Goal: Check status: Check status

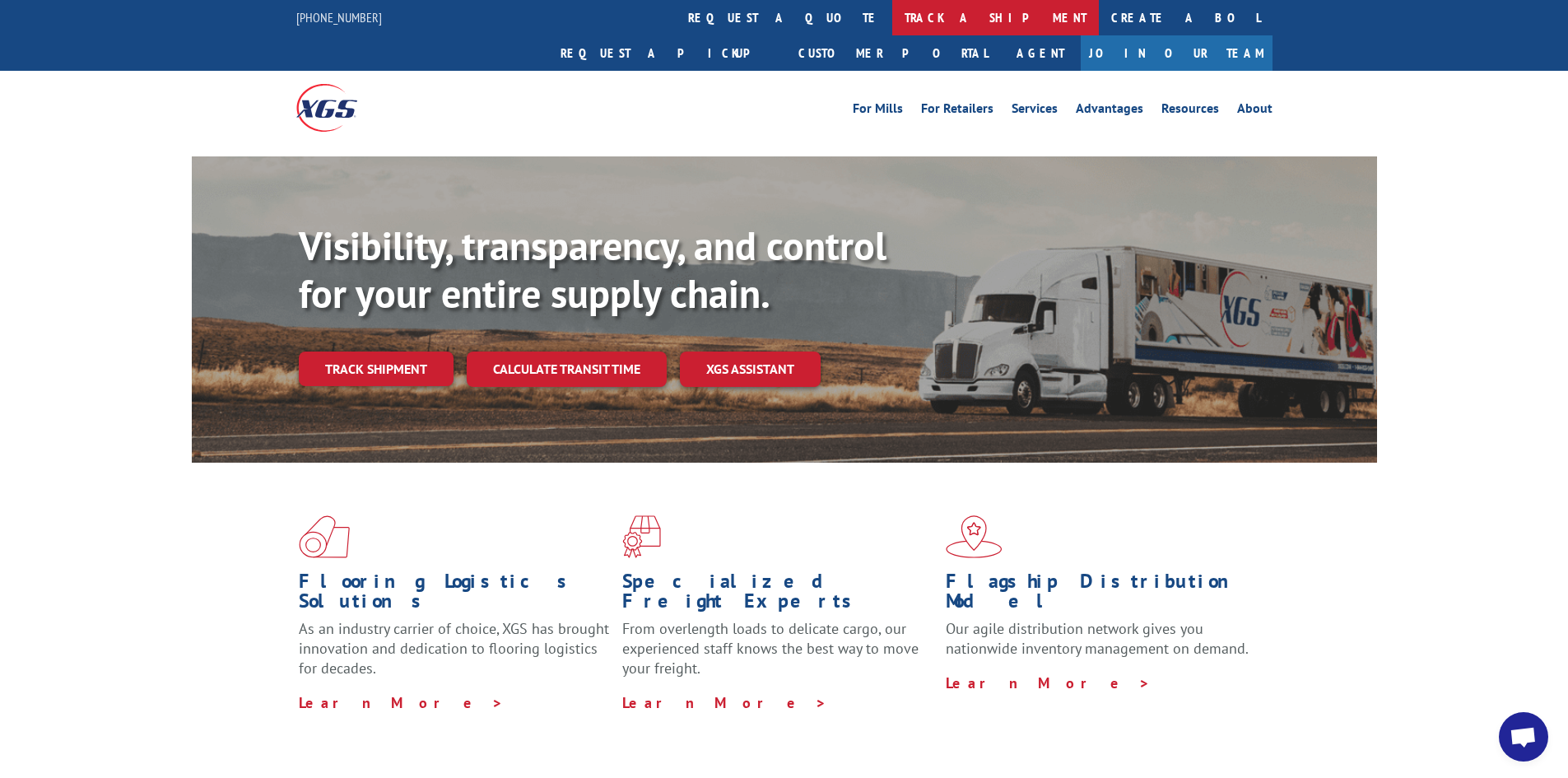
click at [892, 21] on link "track a shipment" at bounding box center [995, 17] width 206 height 36
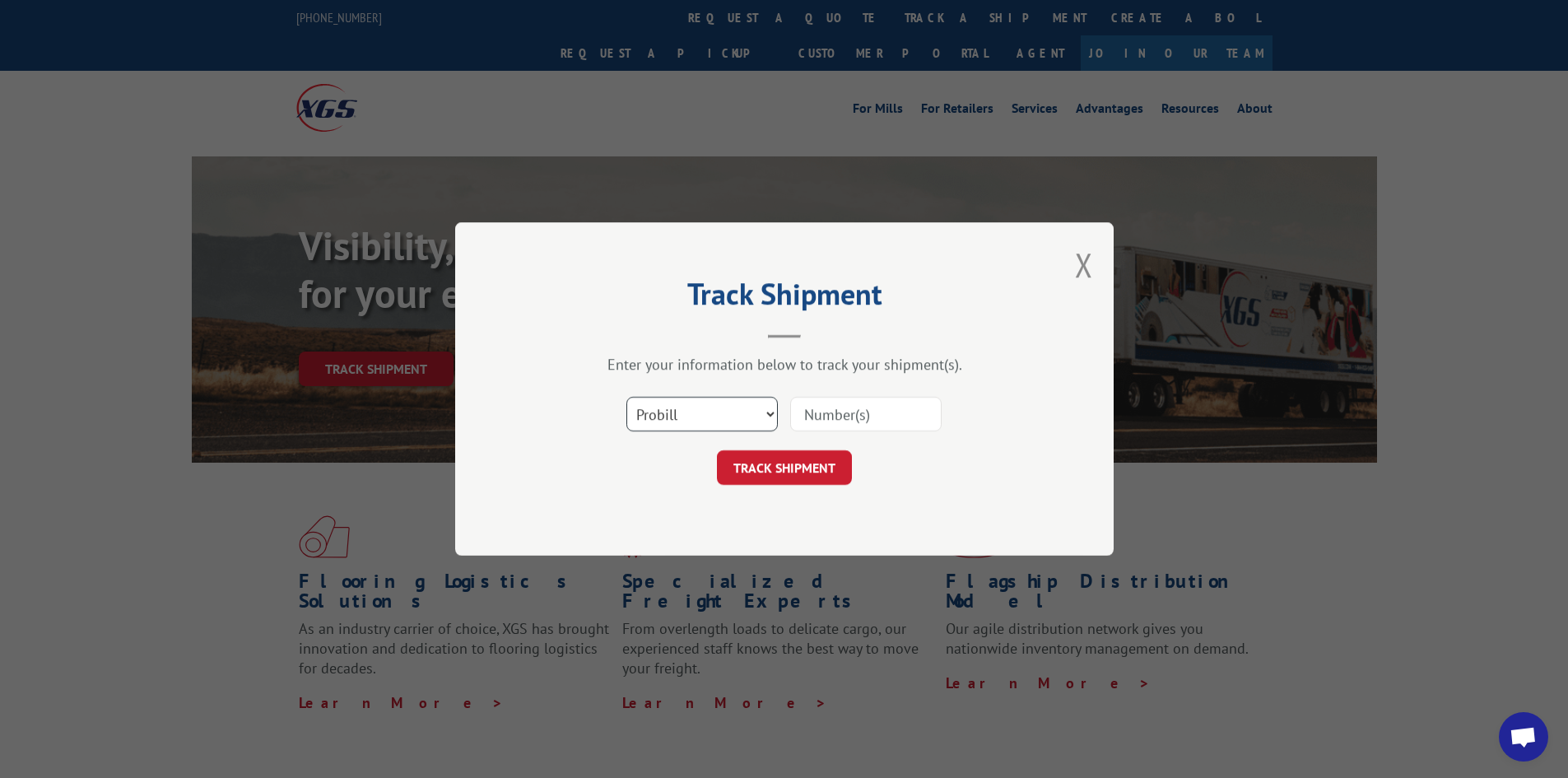
click at [722, 416] on select "Select category... Probill BOL PO" at bounding box center [702, 414] width 151 height 35
click at [720, 420] on select "Select category... Probill BOL PO" at bounding box center [702, 414] width 151 height 35
click at [722, 420] on select "Select category... Probill BOL PO" at bounding box center [702, 414] width 151 height 35
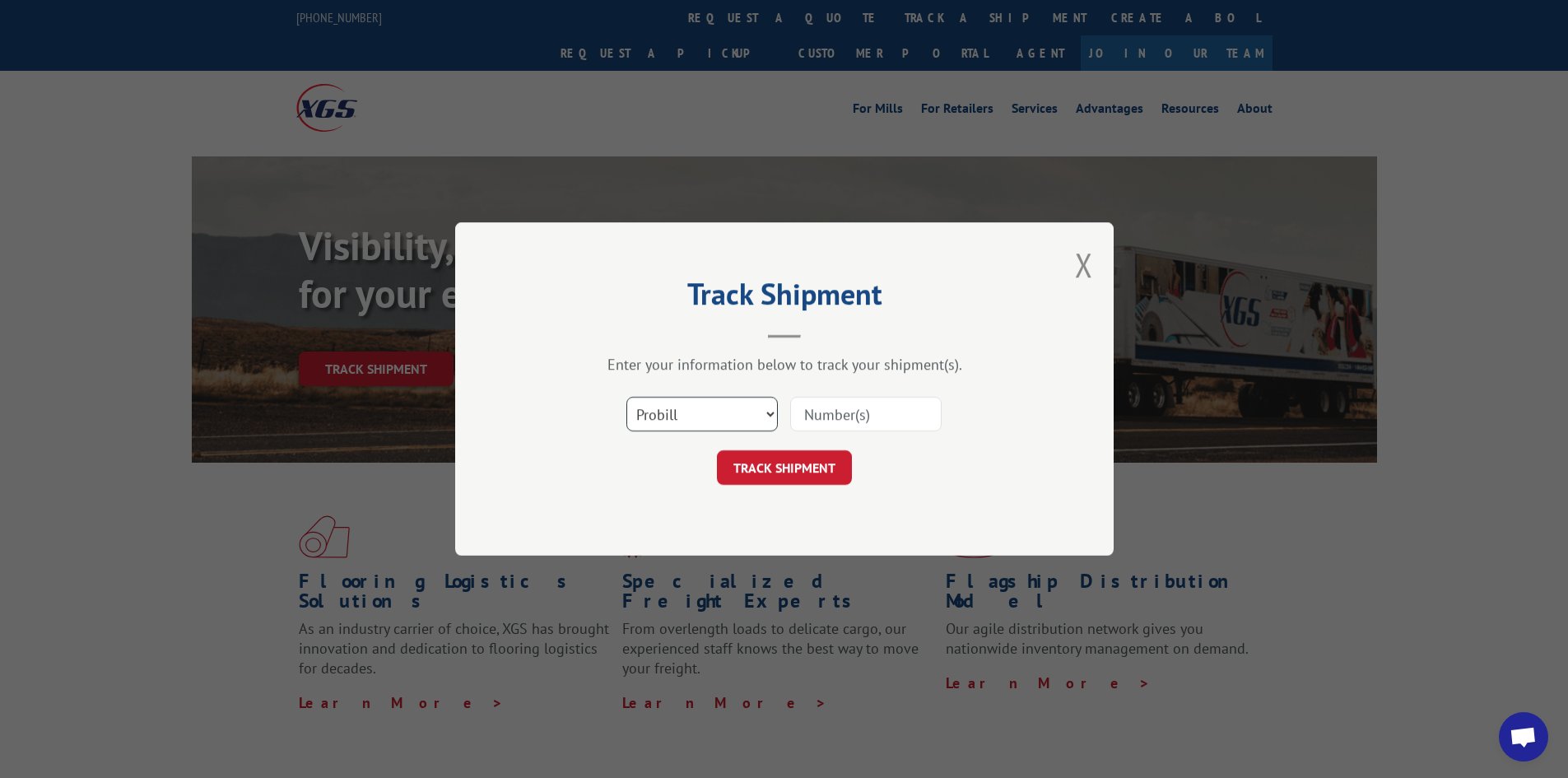
select select "bol"
click at [626, 397] on select "Select category... Probill BOL PO" at bounding box center [702, 414] width 151 height 35
click at [840, 412] on input at bounding box center [865, 414] width 151 height 35
type input "BUL00227543"
click at [769, 485] on button "TRACK SHIPMENT" at bounding box center [784, 467] width 135 height 35
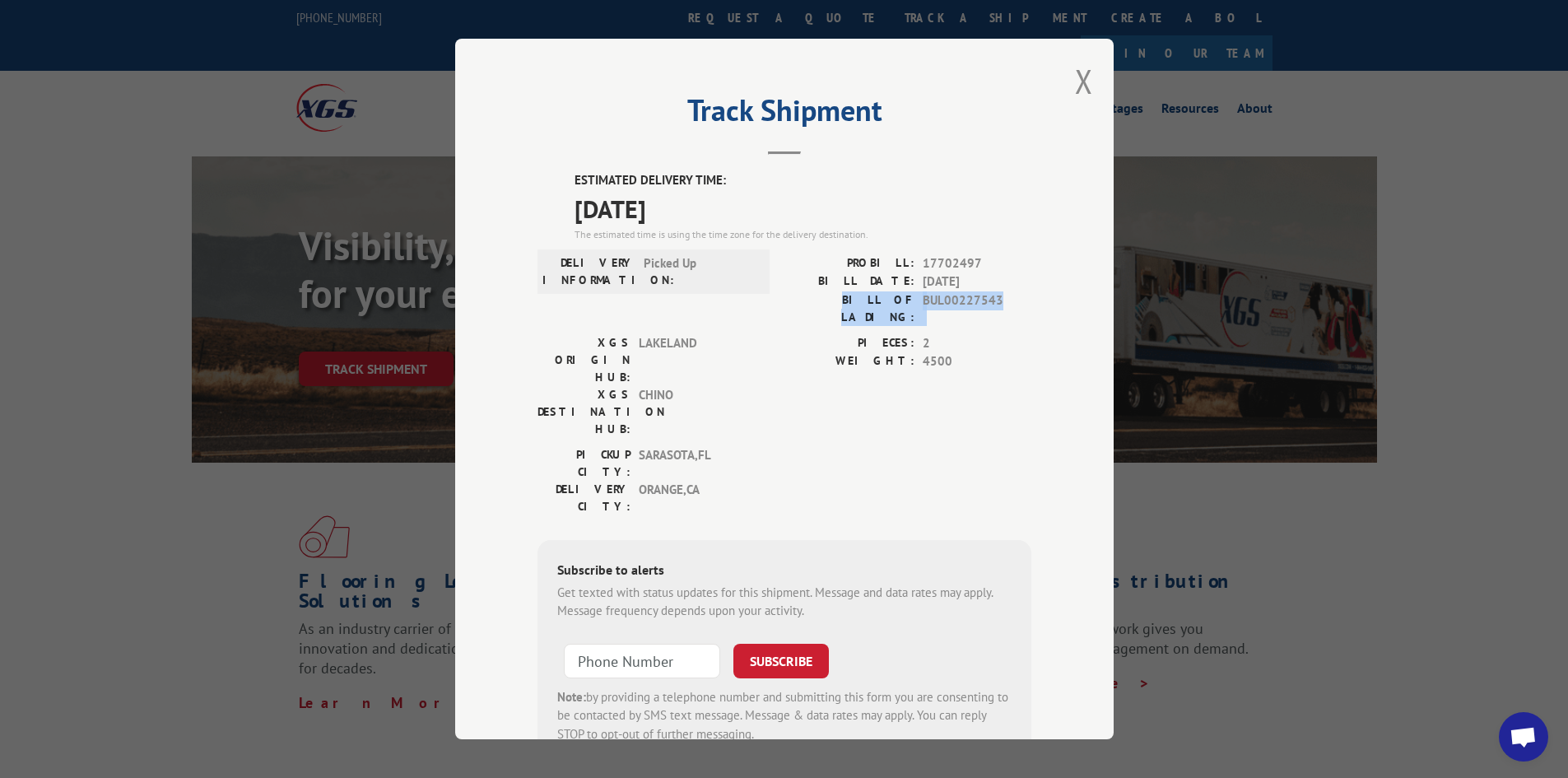
drag, startPoint x: 825, startPoint y: 300, endPoint x: 982, endPoint y: 296, distance: 157.1
click at [987, 295] on div "BILL OF LADING: BUL00227543" at bounding box center [908, 309] width 247 height 35
drag, startPoint x: 957, startPoint y: 299, endPoint x: 1003, endPoint y: 293, distance: 46.4
click at [1005, 291] on span "BUL00227543" at bounding box center [977, 309] width 108 height 35
drag, startPoint x: 1000, startPoint y: 299, endPoint x: 821, endPoint y: 304, distance: 179.1
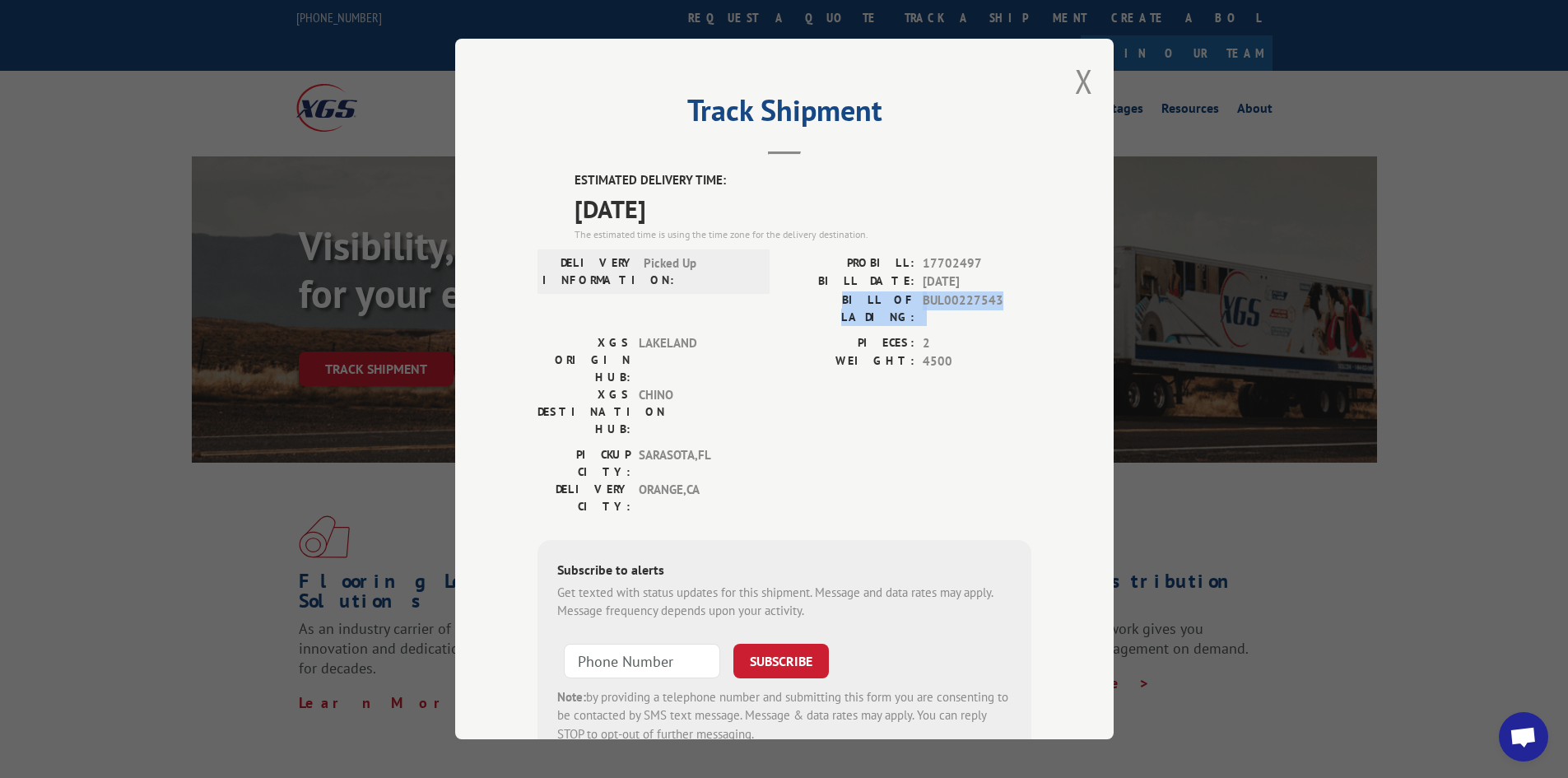
click at [821, 304] on div "BILL OF LADING: BUL00227543" at bounding box center [908, 309] width 247 height 35
copy div "BILL OF LADING: BUL00227543"
click at [896, 254] on label "PROBILL:" at bounding box center [850, 264] width 130 height 19
click at [867, 261] on label "PROBILL:" at bounding box center [850, 264] width 130 height 19
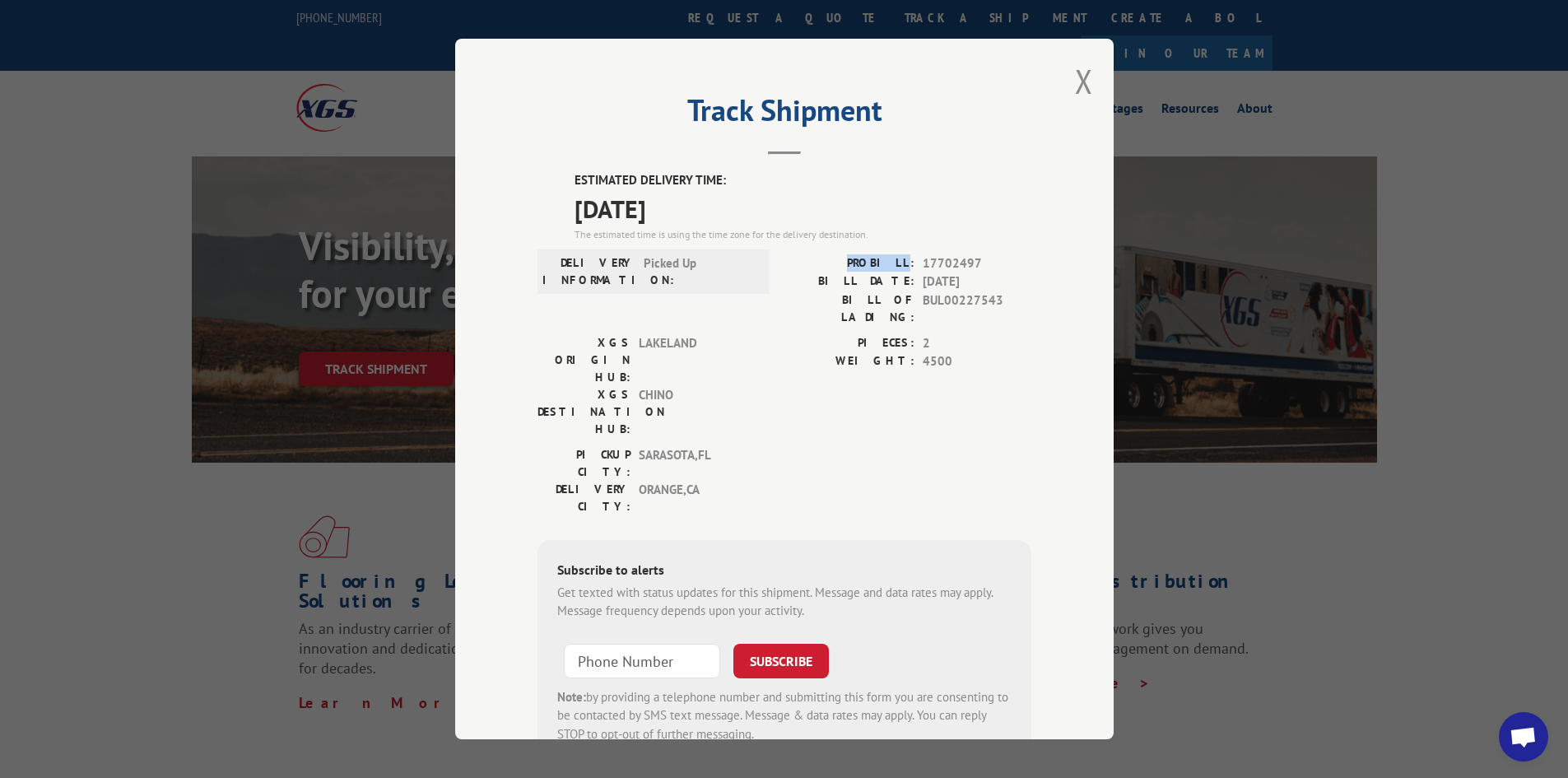
click at [867, 261] on label "PROBILL:" at bounding box center [850, 264] width 130 height 19
drag, startPoint x: 867, startPoint y: 261, endPoint x: 969, endPoint y: 265, distance: 102.1
click at [969, 265] on div "PROBILL: 17702497" at bounding box center [908, 264] width 247 height 19
click at [973, 265] on span "17702497" at bounding box center [977, 264] width 108 height 19
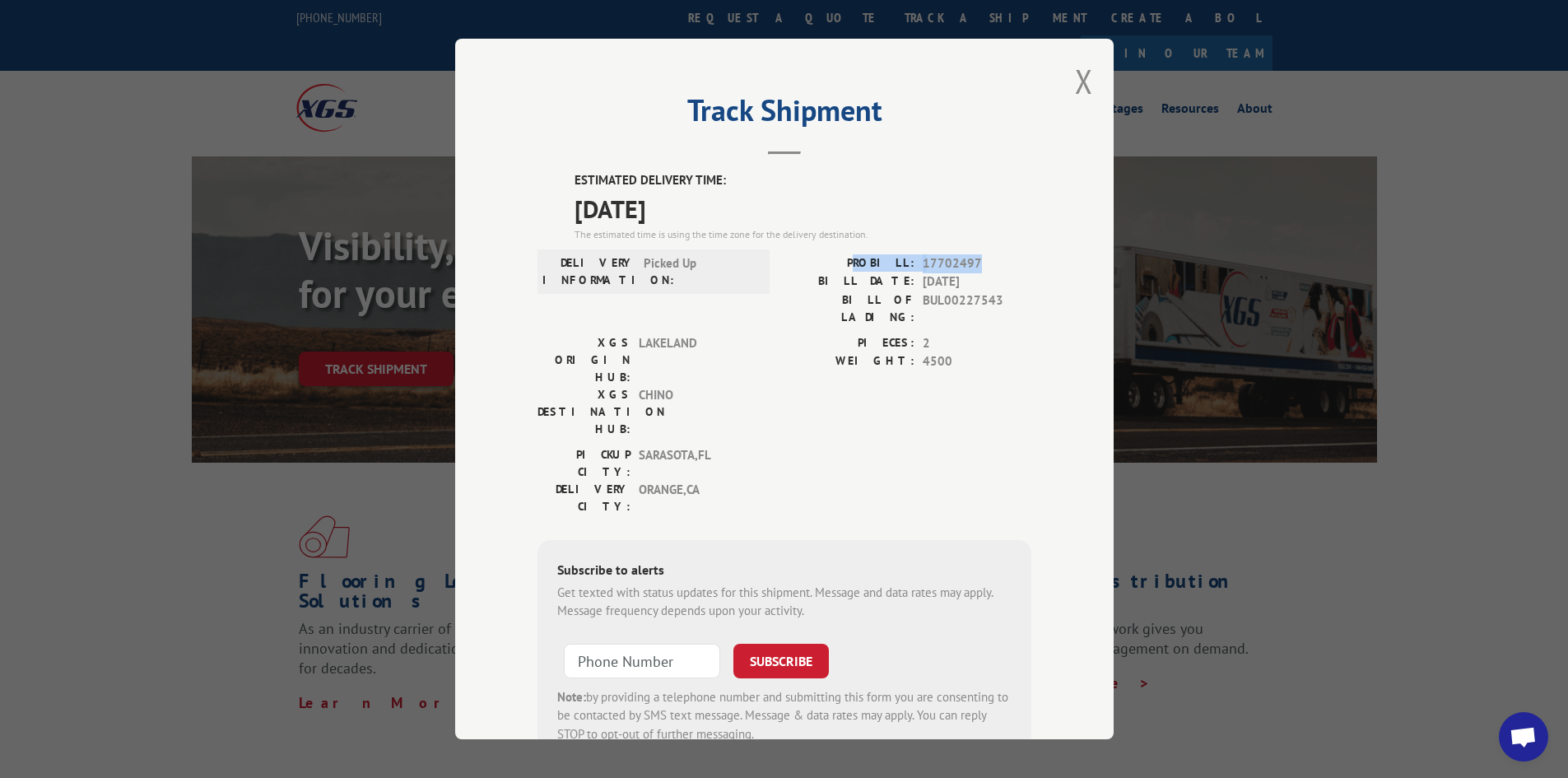
click at [936, 251] on div "ESTIMATED DELIVERY TIME: [DATE] The estimated time is using the time zone for t…" at bounding box center [784, 467] width 494 height 592
drag, startPoint x: 975, startPoint y: 267, endPoint x: 862, endPoint y: 270, distance: 113.0
click at [862, 270] on div "PROBILL: 17702497" at bounding box center [908, 264] width 247 height 19
copy div "PROBILL: 17702497"
drag, startPoint x: 828, startPoint y: 300, endPoint x: 995, endPoint y: 299, distance: 167.0
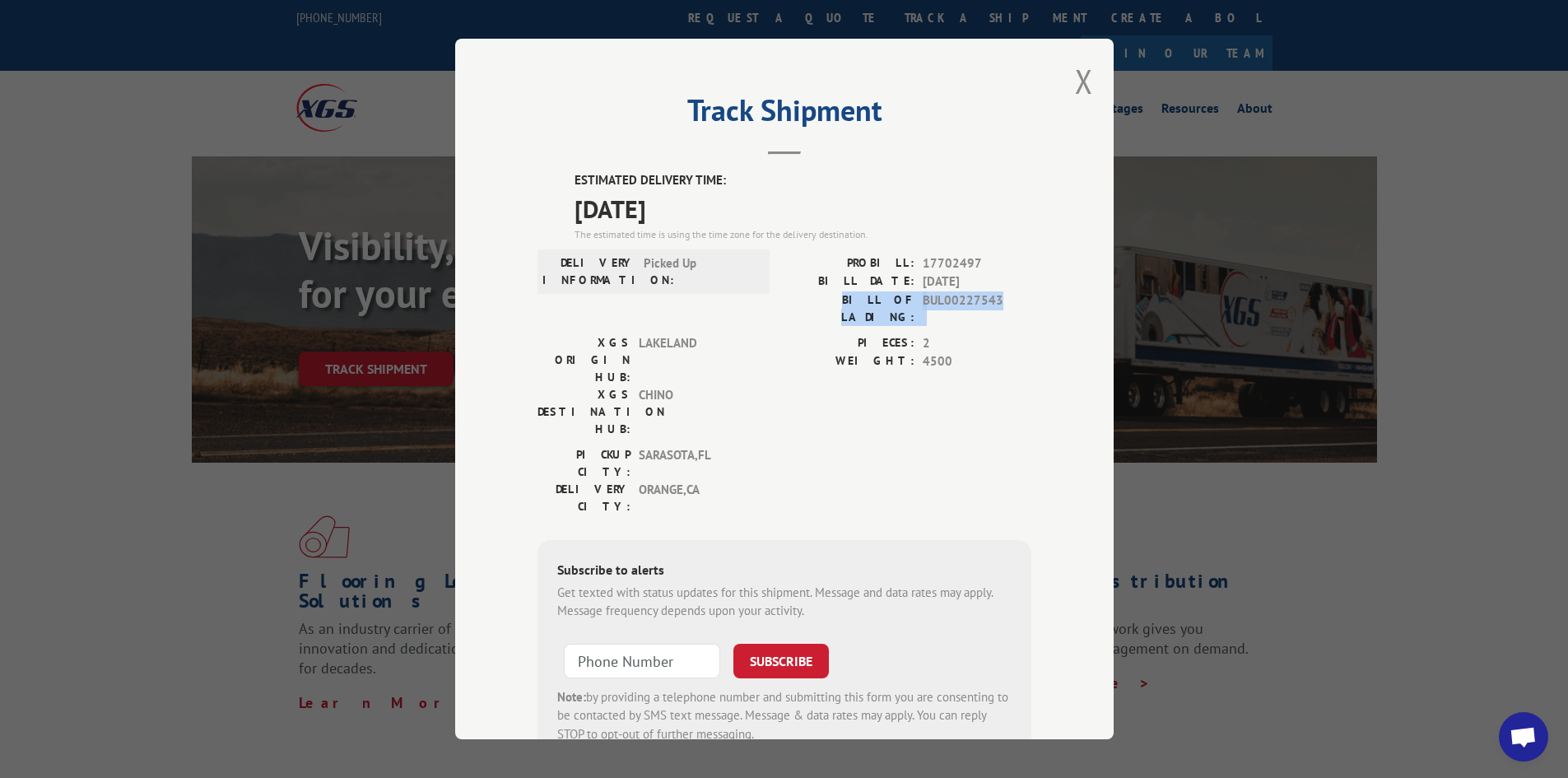
click at [995, 299] on div "BILL OF LADING: BUL00227543" at bounding box center [908, 309] width 247 height 35
copy div "BILL OF LADING: BUL00227543"
click at [1077, 80] on button "Close modal" at bounding box center [1084, 80] width 18 height 44
